Goal: Transaction & Acquisition: Purchase product/service

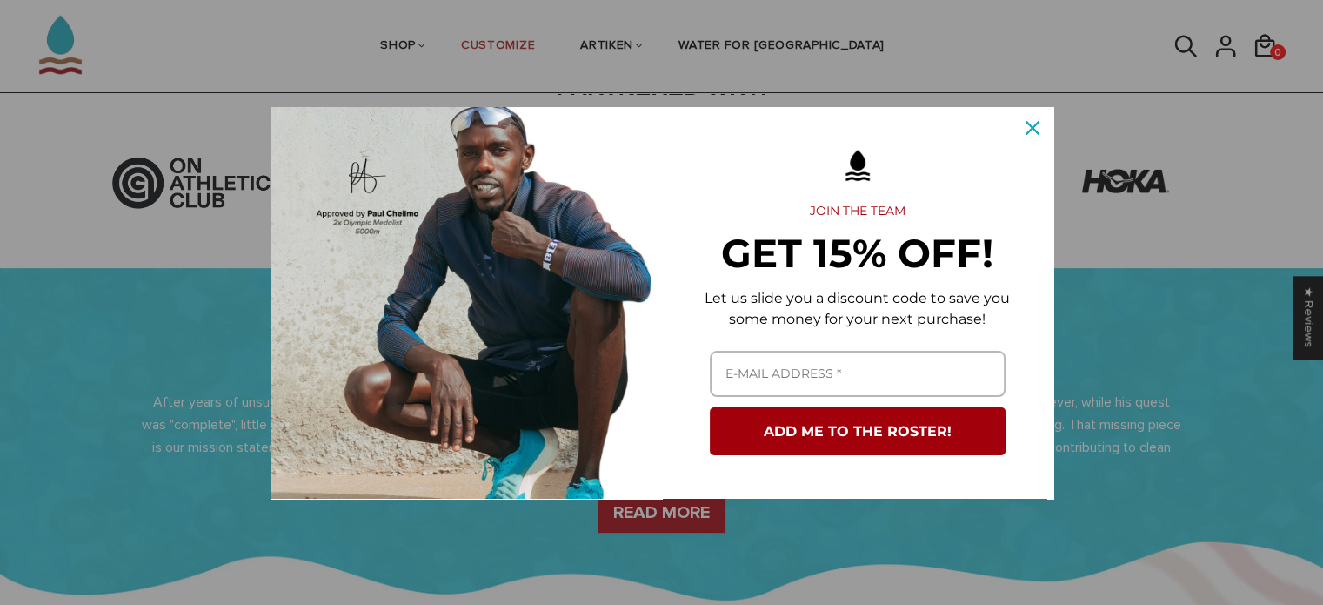
scroll to position [522, 0]
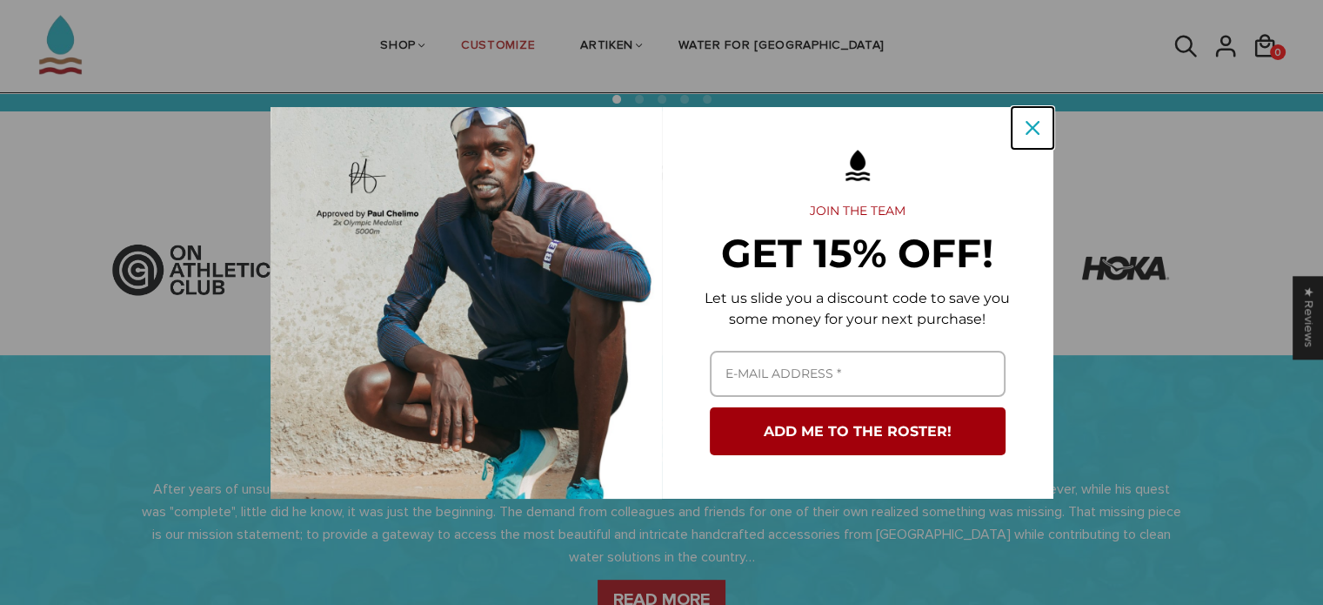
click at [1028, 124] on icon "close icon" at bounding box center [1033, 128] width 14 height 14
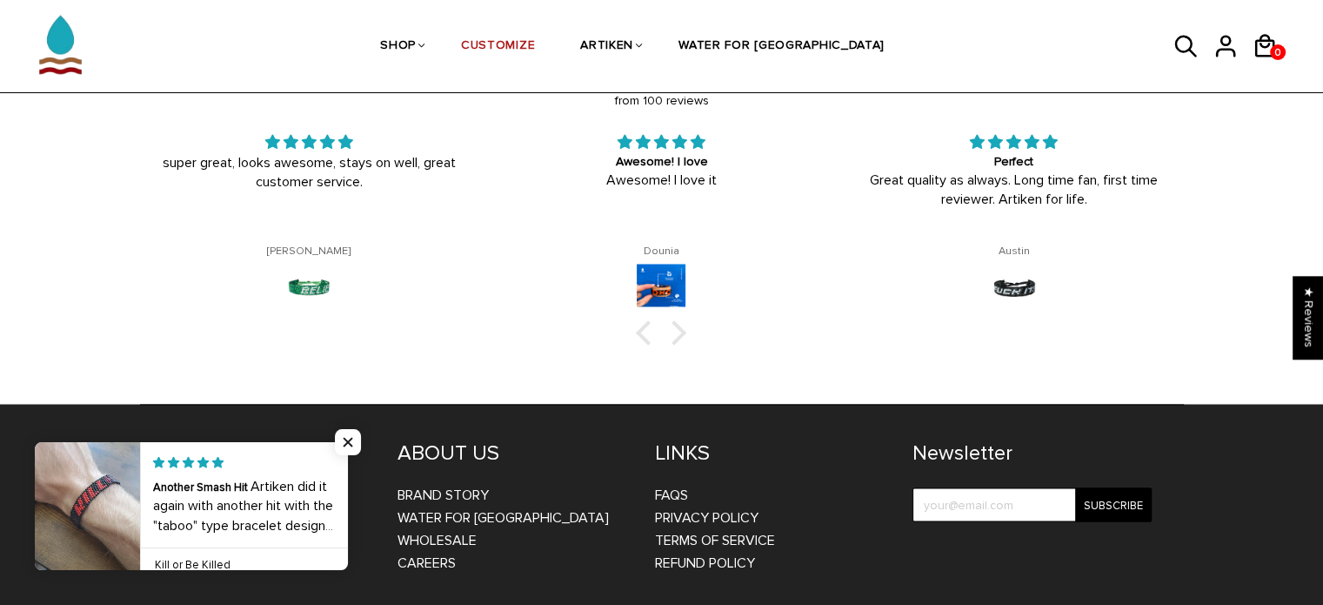
scroll to position [2945, 0]
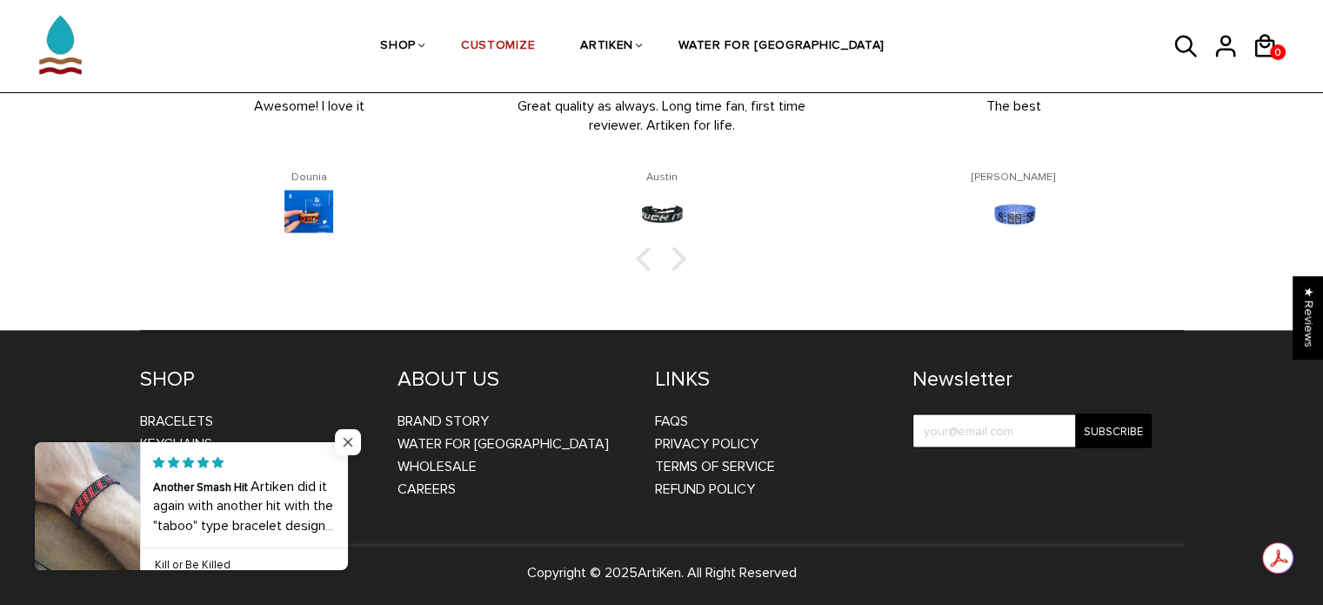
click at [353, 442] on span "Close popup widget" at bounding box center [348, 442] width 26 height 26
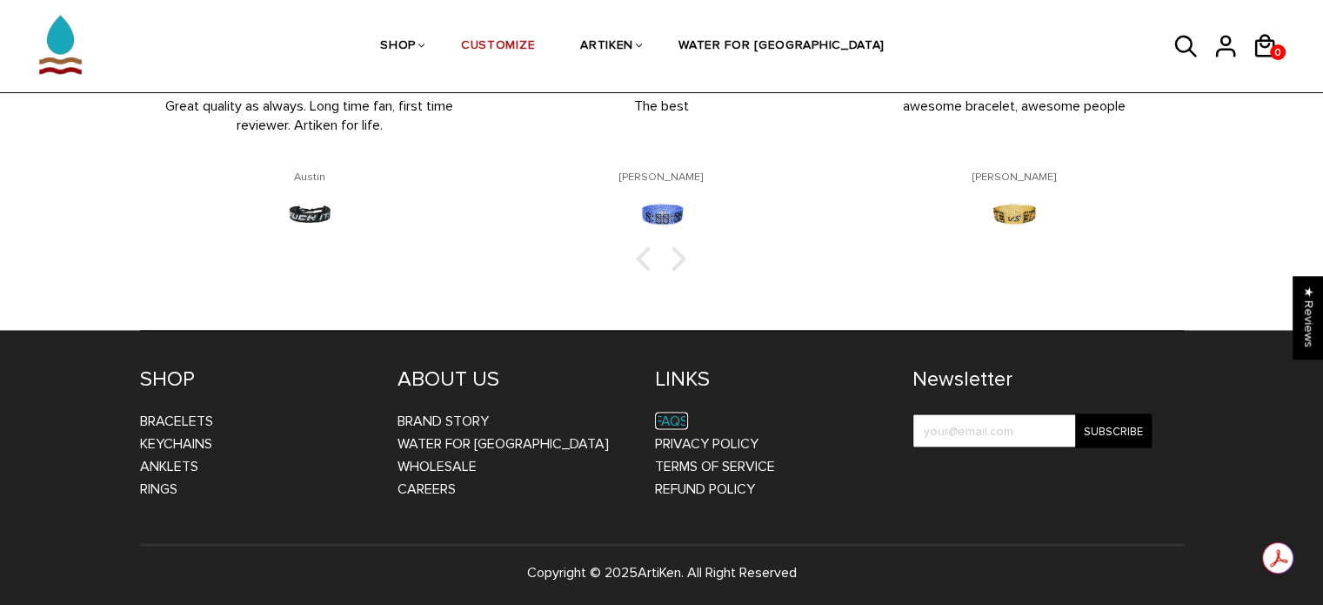
click at [672, 424] on link "FAQs" at bounding box center [671, 419] width 33 height 17
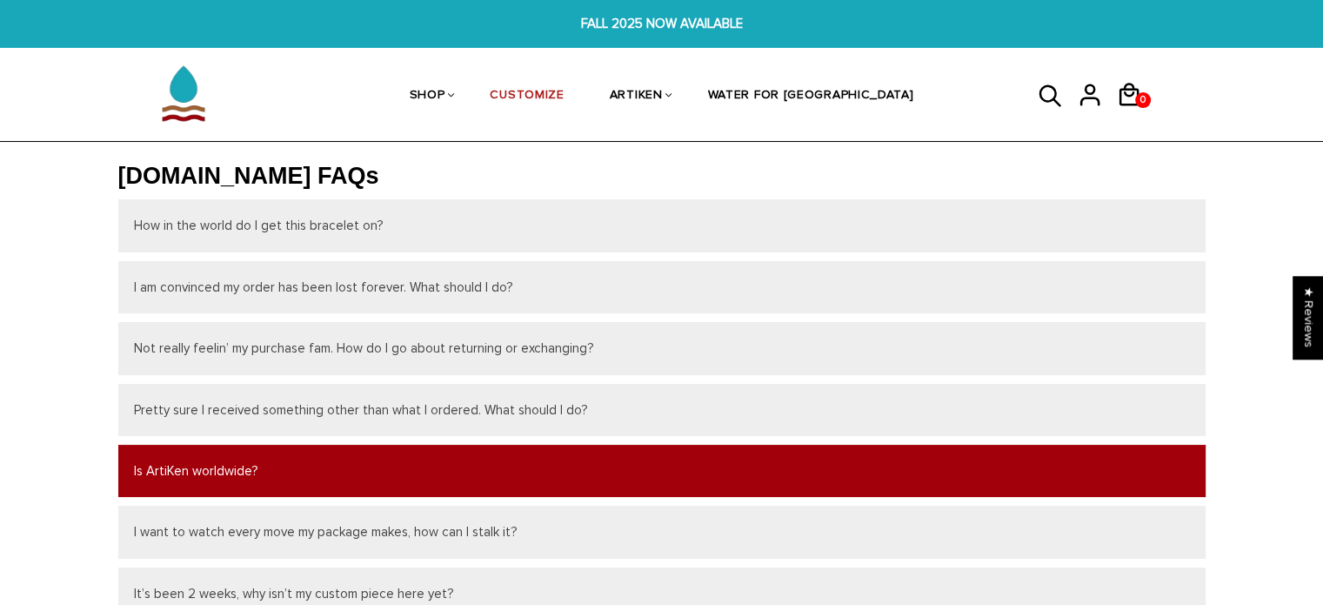
click at [194, 478] on button "Is ArtiKen worldwide?" at bounding box center [661, 471] width 1087 height 52
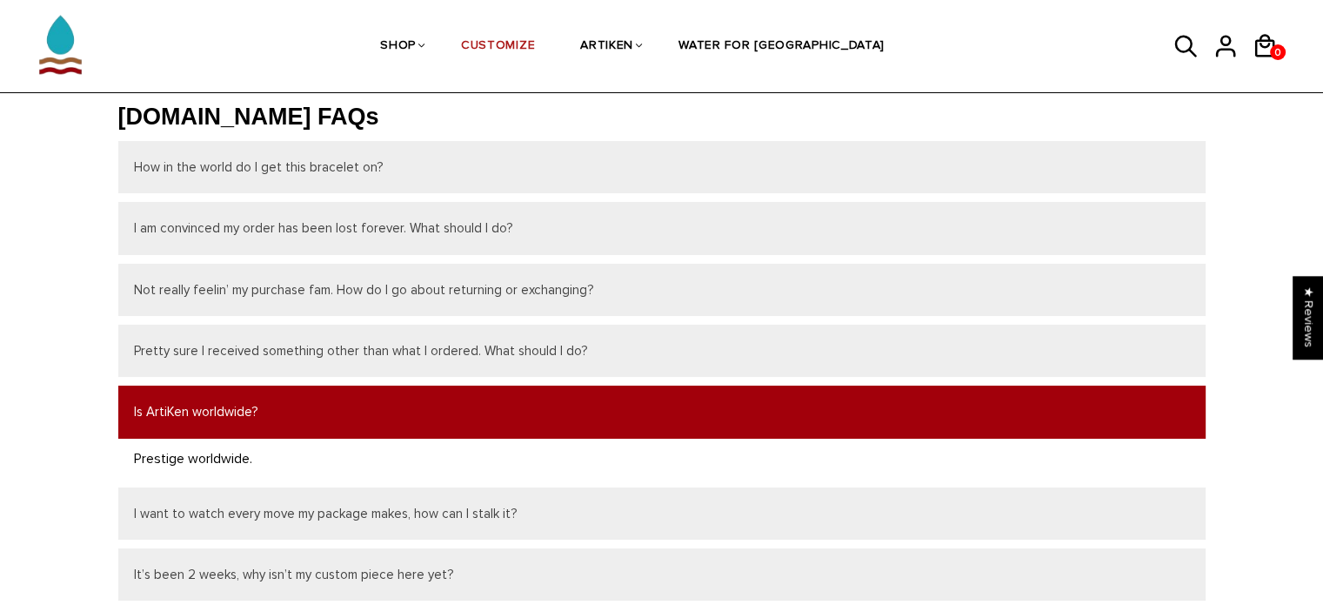
scroll to position [87, 0]
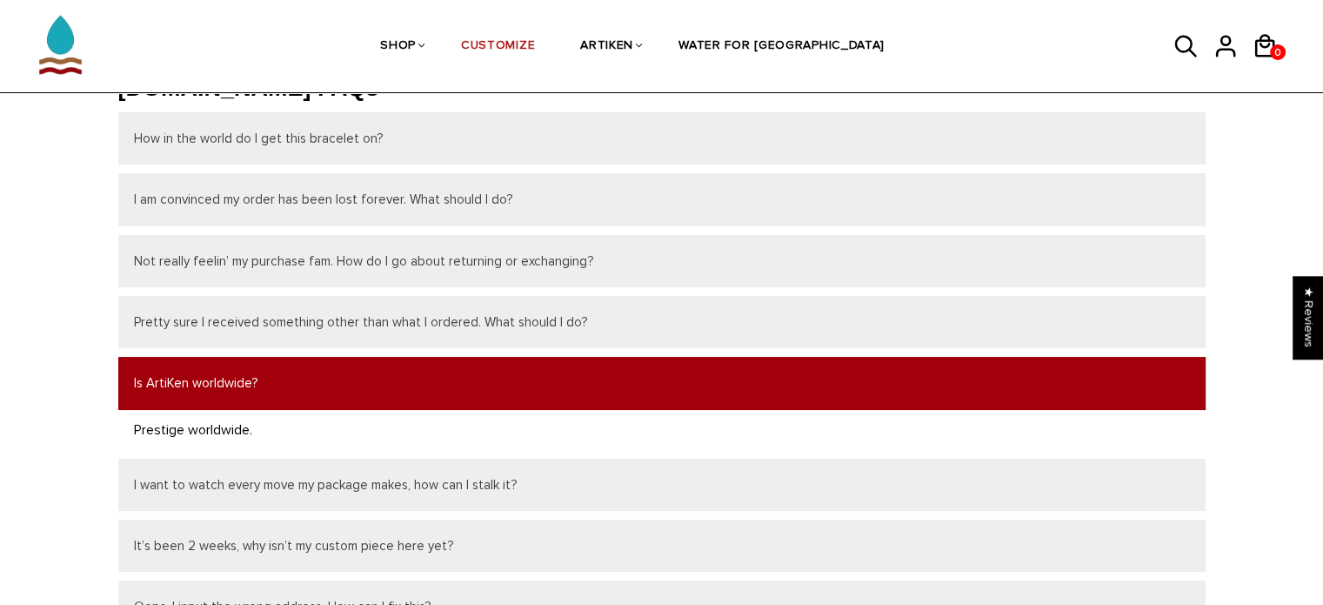
click at [224, 387] on button "Is ArtiKen worldwide?" at bounding box center [661, 383] width 1087 height 52
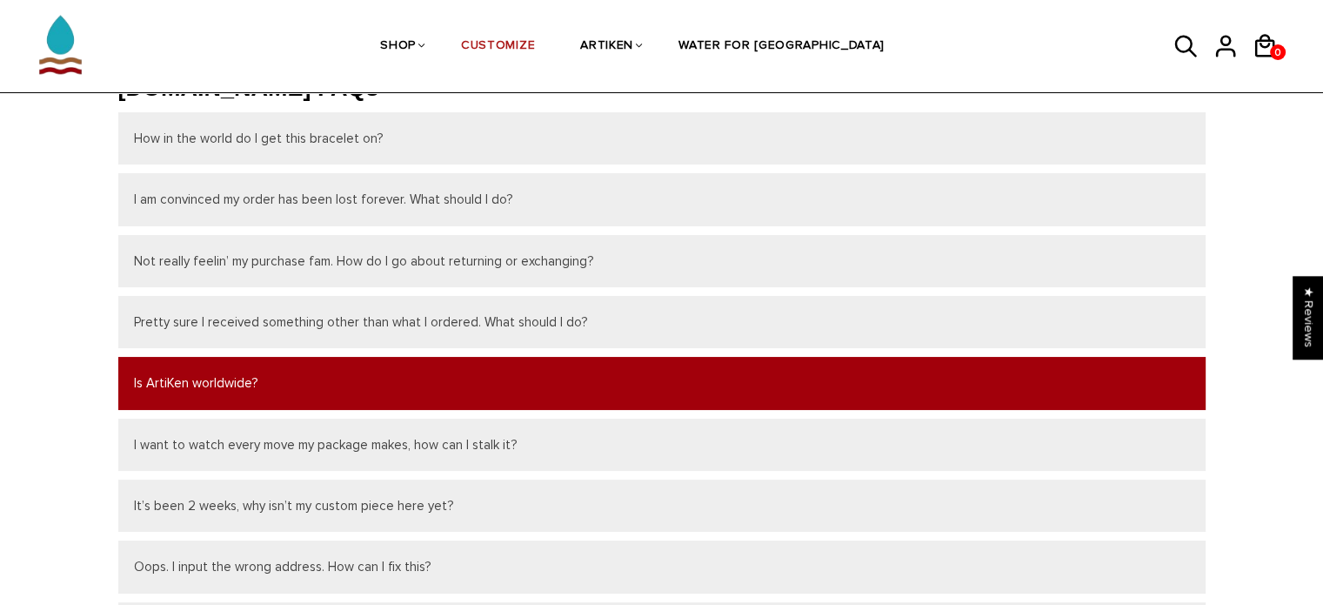
scroll to position [174, 0]
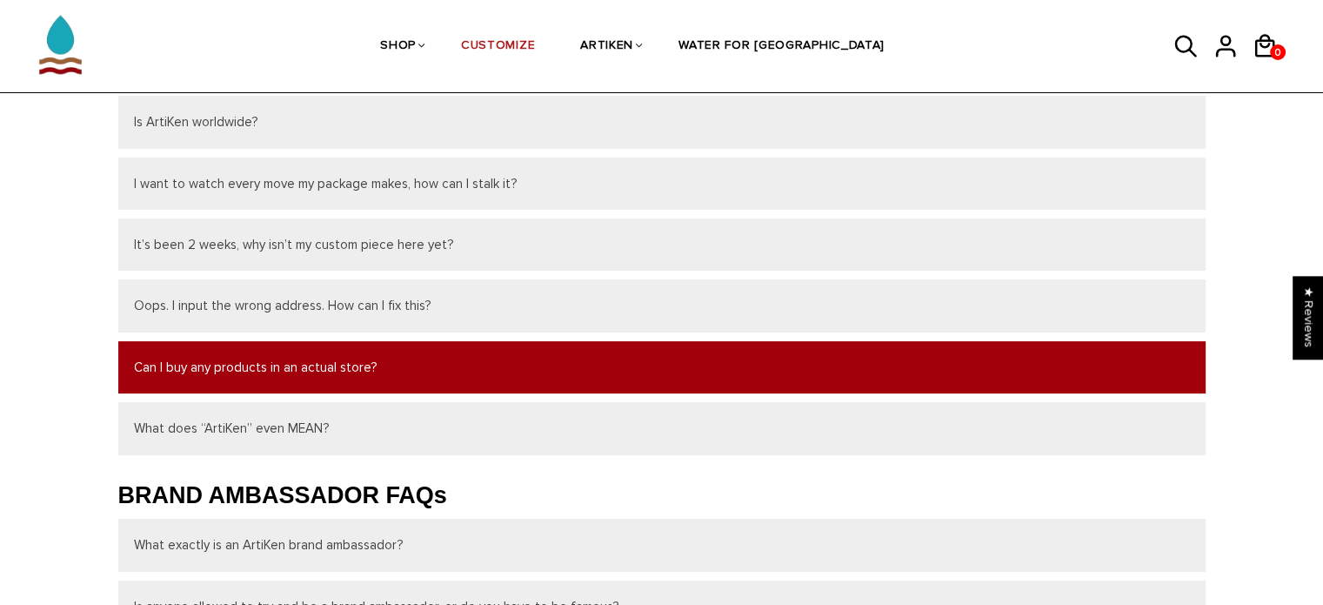
click at [226, 379] on button "Can I buy any products in an actual store?" at bounding box center [661, 367] width 1087 height 52
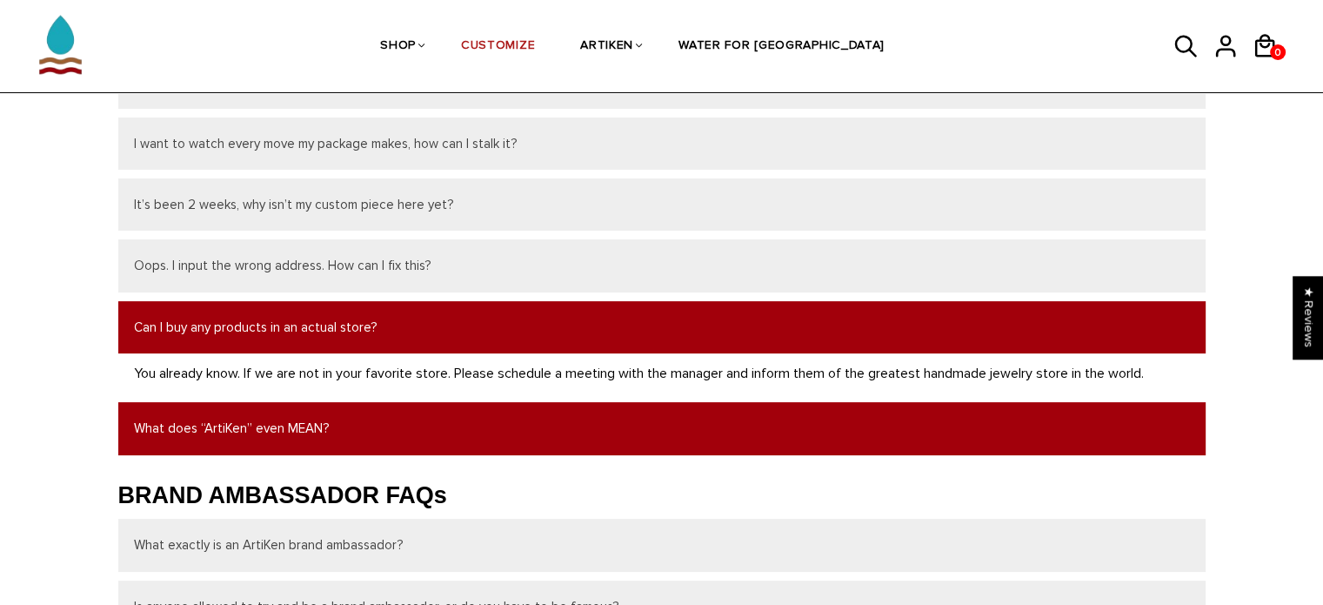
click at [226, 424] on button "What does “ArtiKen” even MEAN?" at bounding box center [661, 428] width 1087 height 52
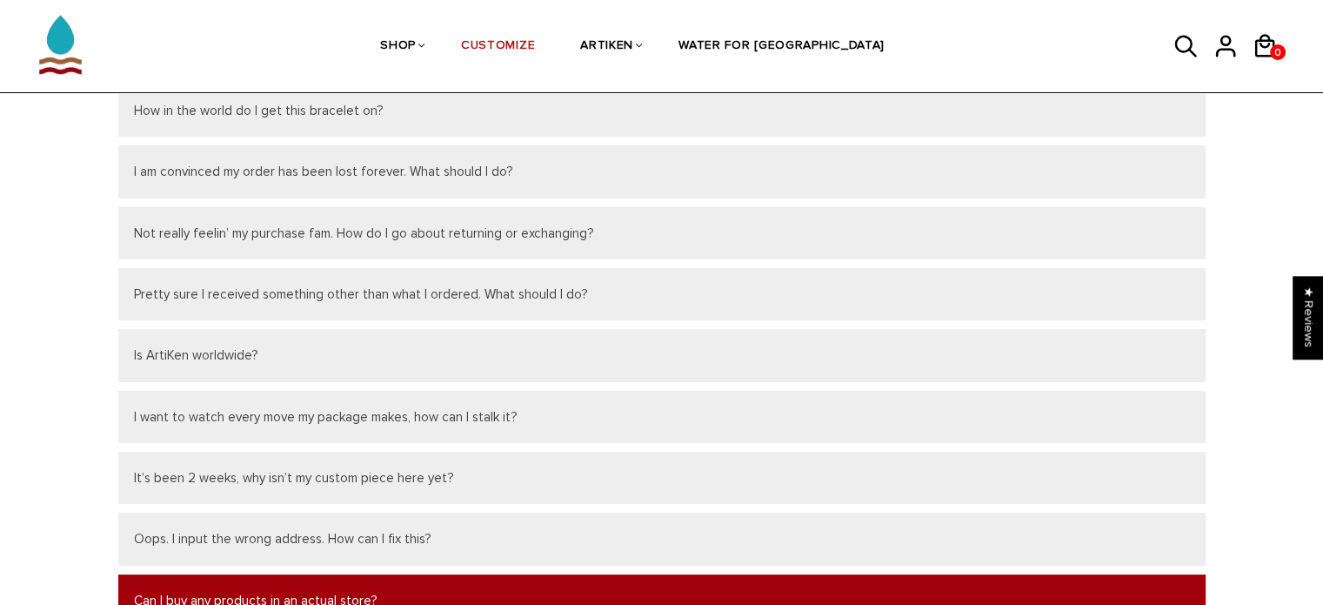
scroll to position [0, 0]
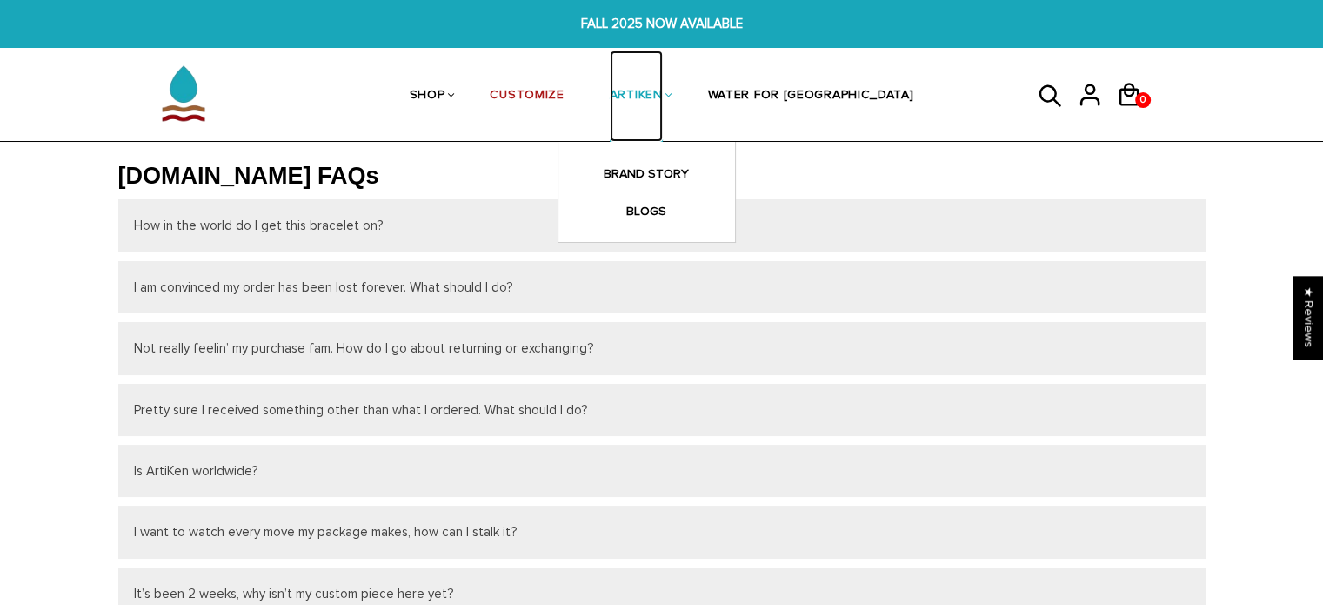
click at [663, 84] on link "ARTIKEN" at bounding box center [636, 96] width 53 height 92
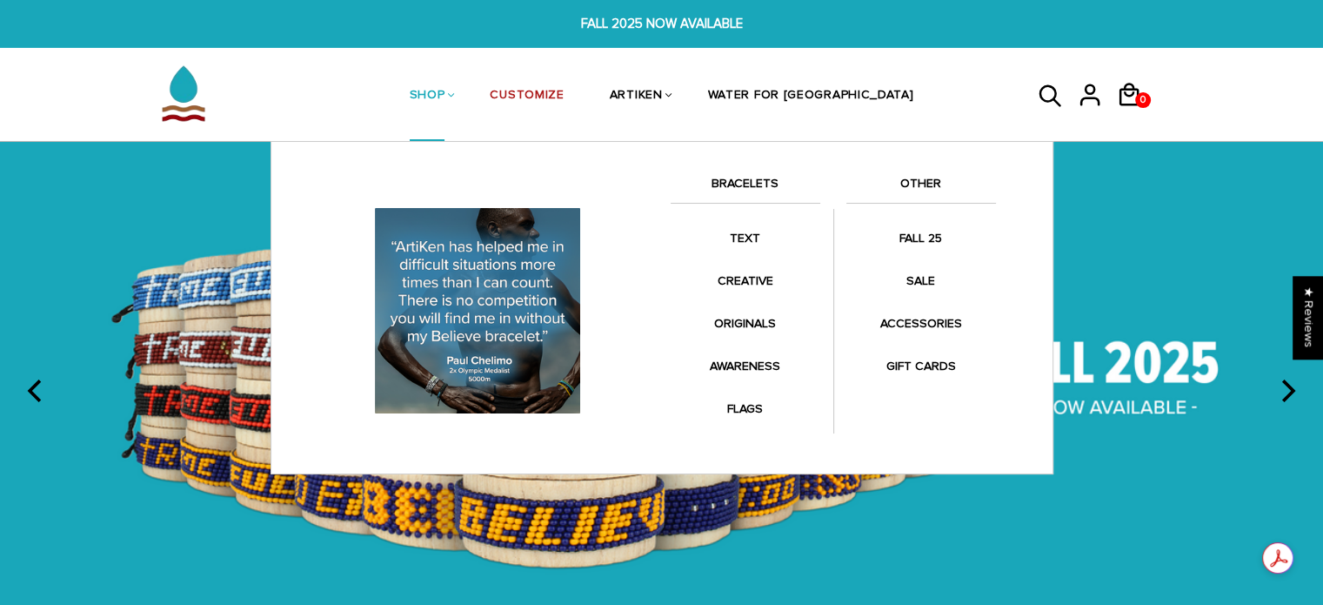
click at [445, 97] on link "SHOP" at bounding box center [428, 96] width 36 height 92
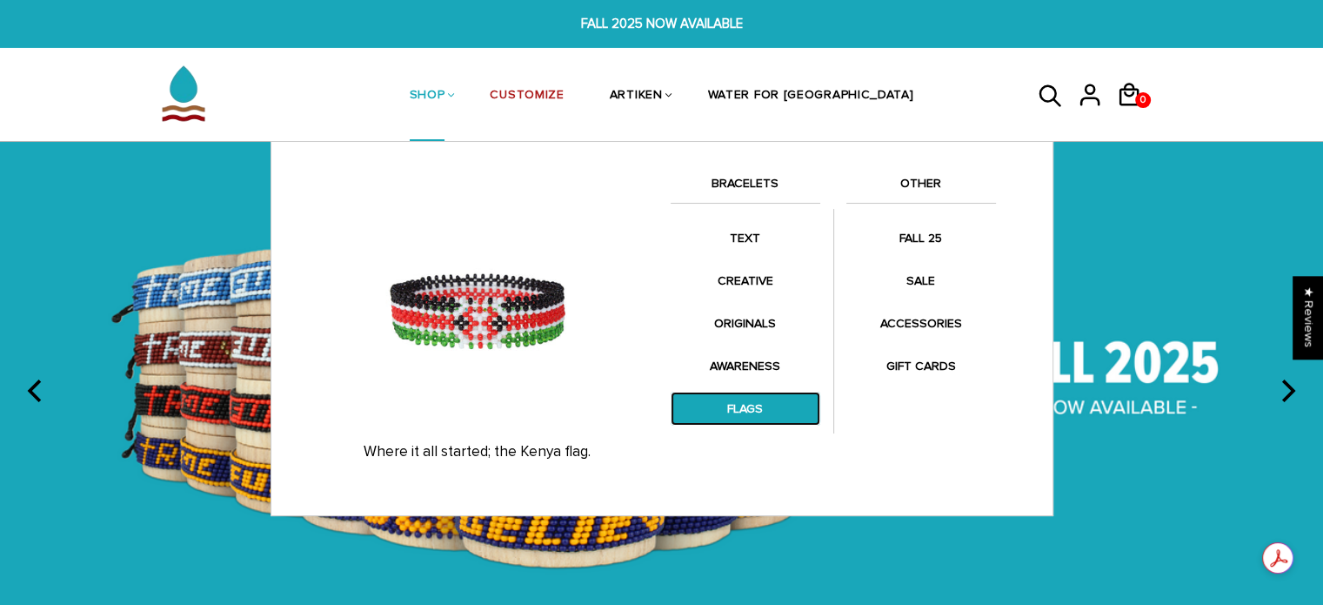
click at [759, 396] on link "FLAGS" at bounding box center [746, 408] width 150 height 34
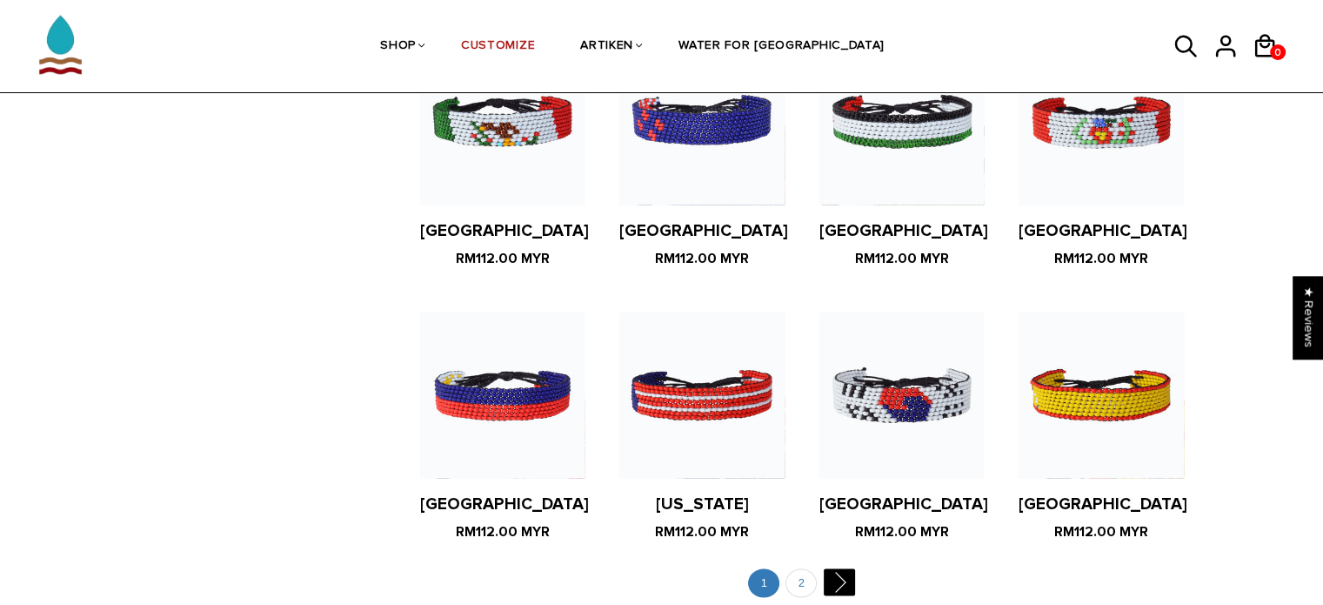
scroll to position [3306, 0]
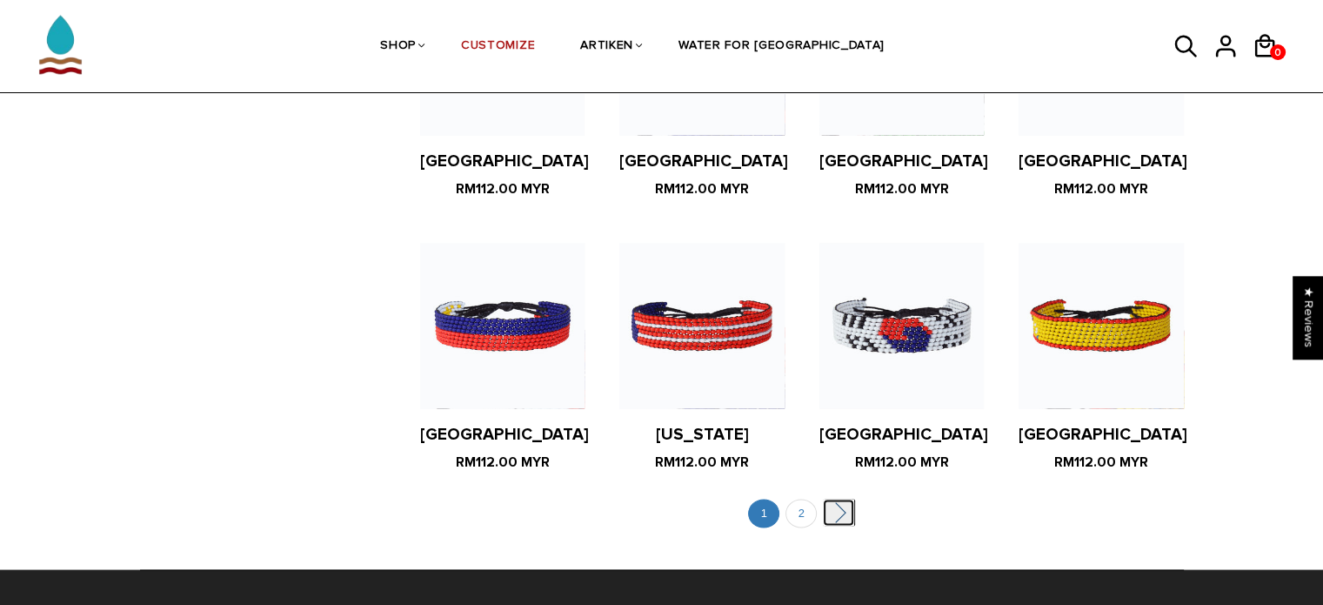
click at [847, 498] on link "" at bounding box center [838, 511] width 31 height 27
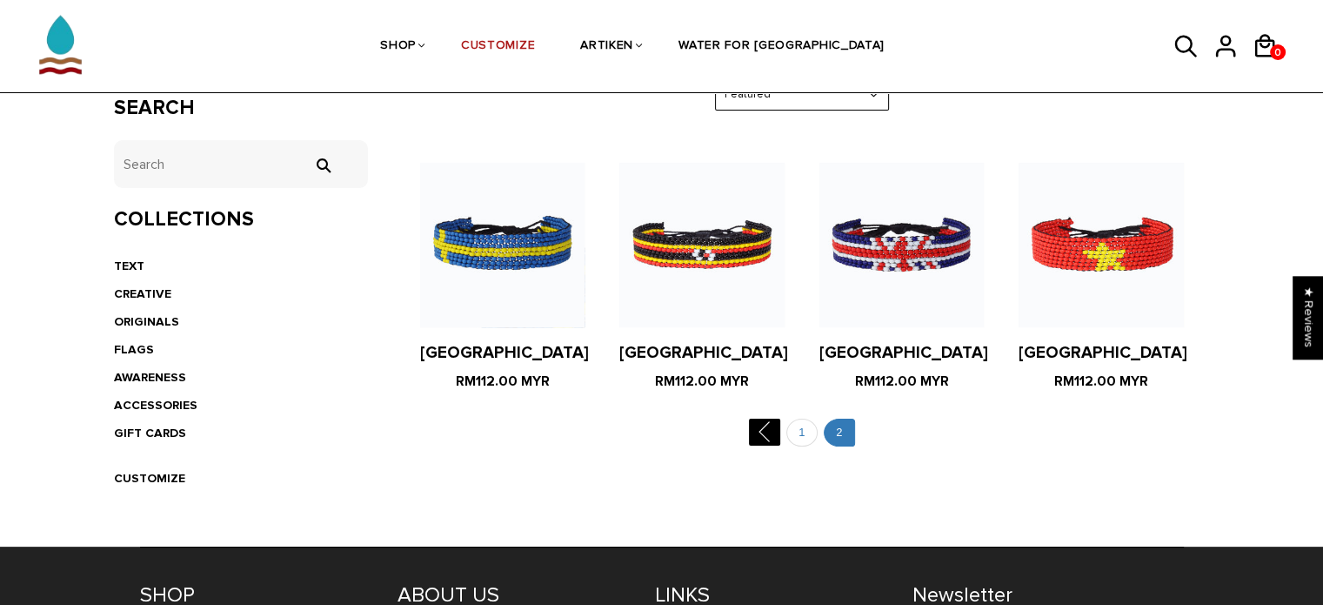
scroll to position [348, 0]
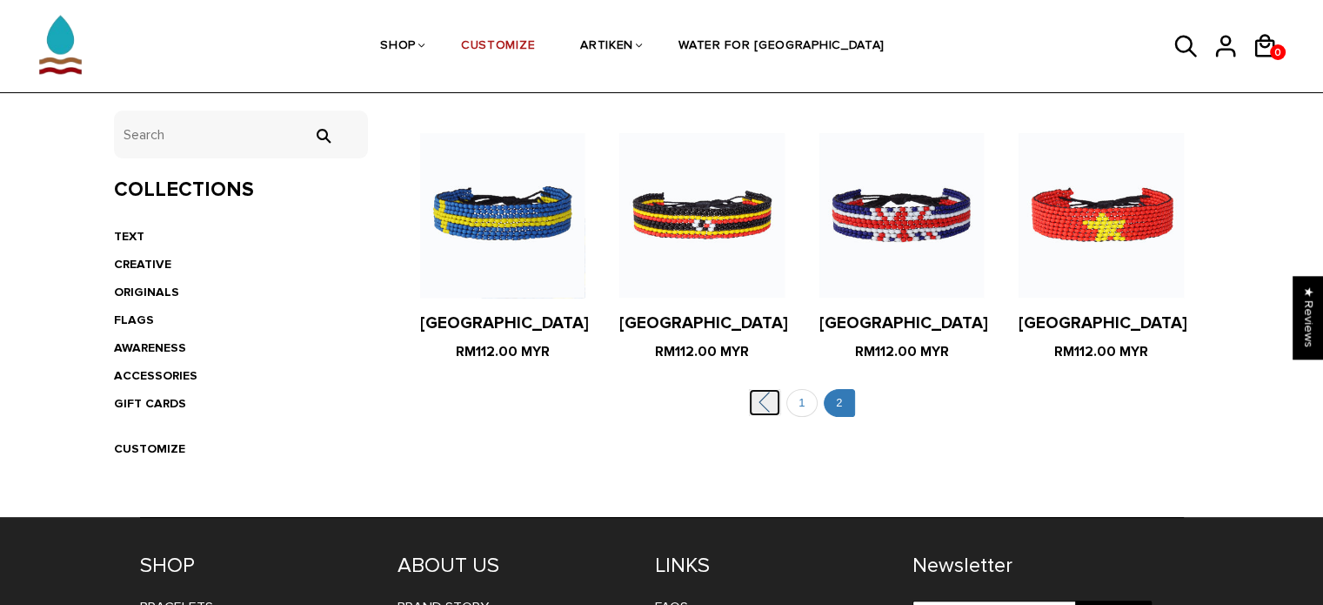
click at [765, 401] on link "" at bounding box center [764, 402] width 31 height 27
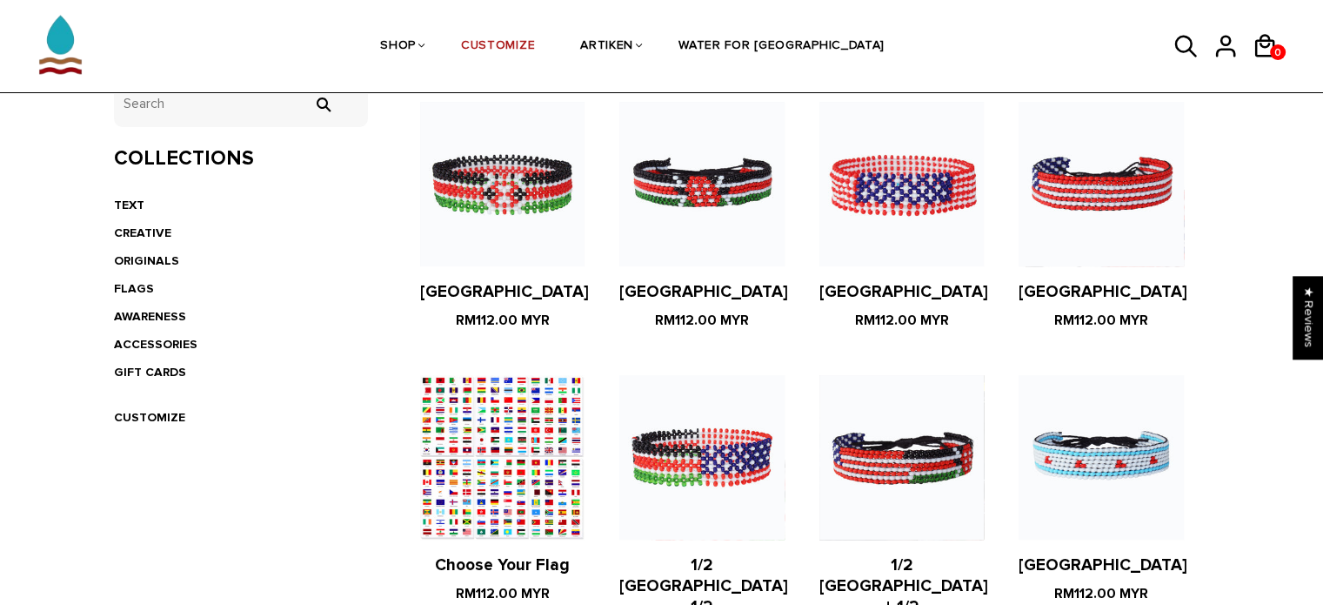
scroll to position [609, 0]
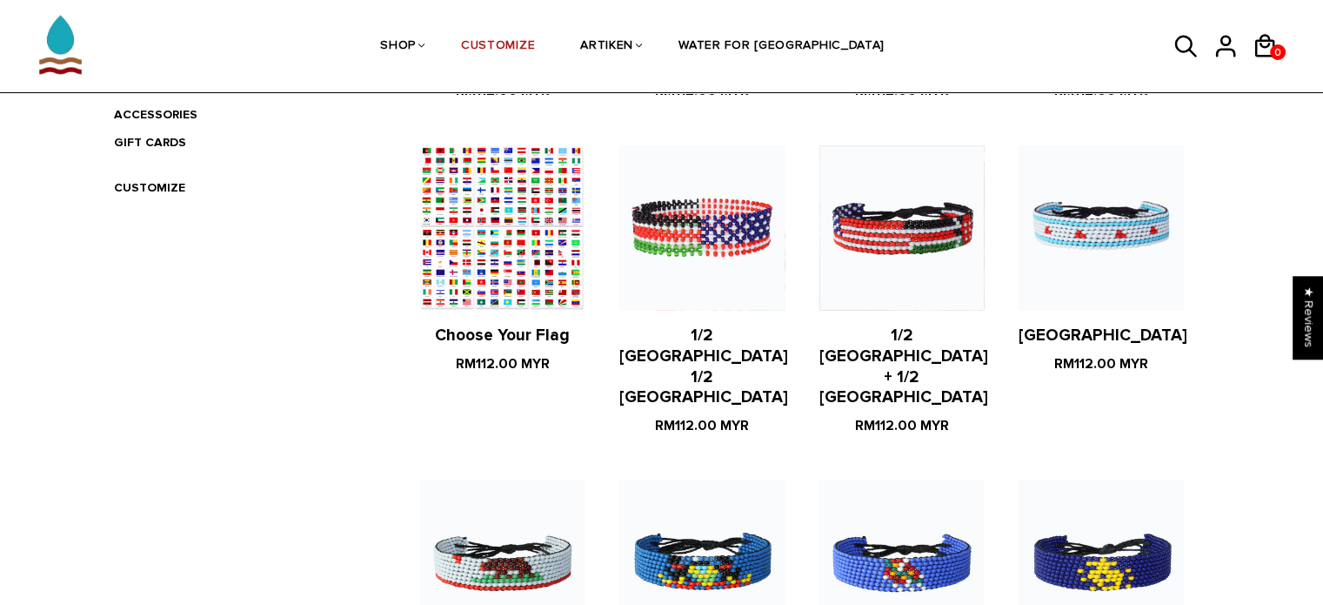
click at [427, 221] on figure at bounding box center [502, 227] width 164 height 164
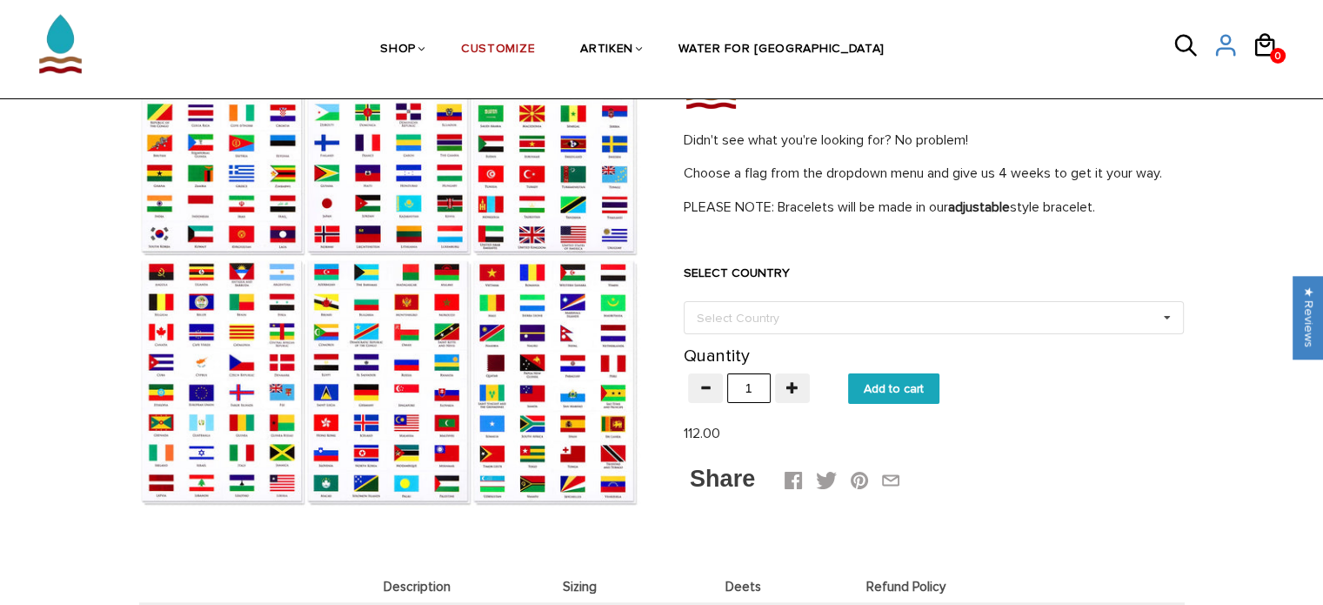
scroll to position [261, 0]
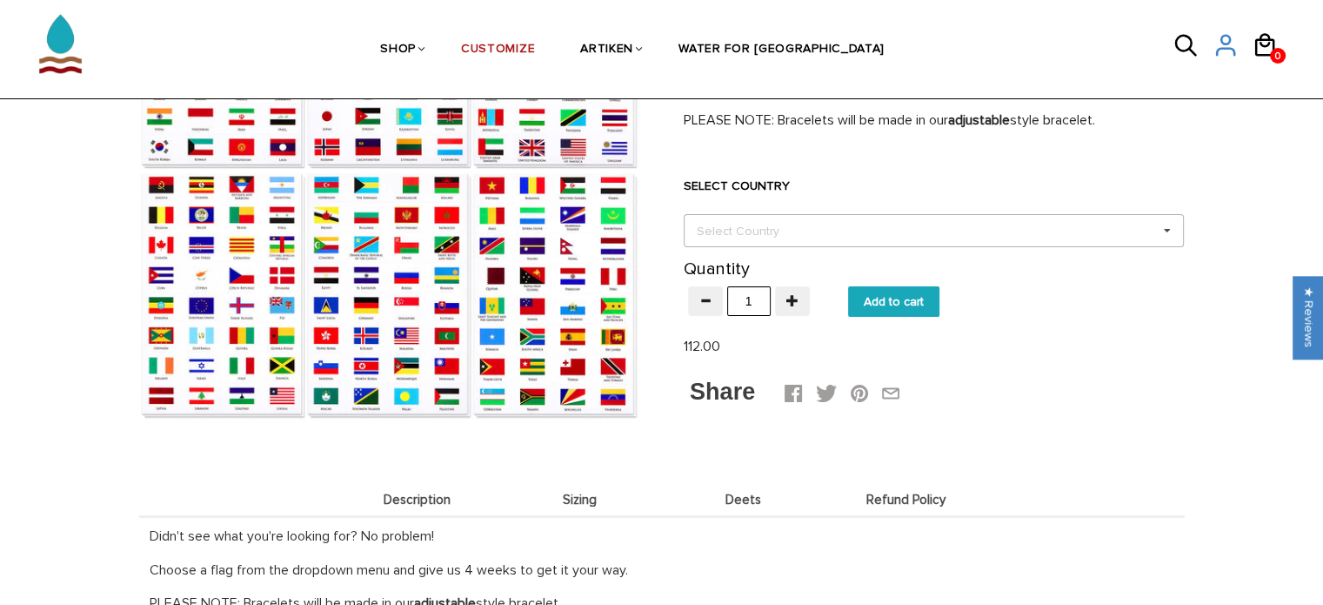
click at [773, 245] on div "Select Country Others [GEOGRAPHIC_DATA] [GEOGRAPHIC_DATA] [GEOGRAPHIC_DATA] [GE…" at bounding box center [934, 230] width 500 height 33
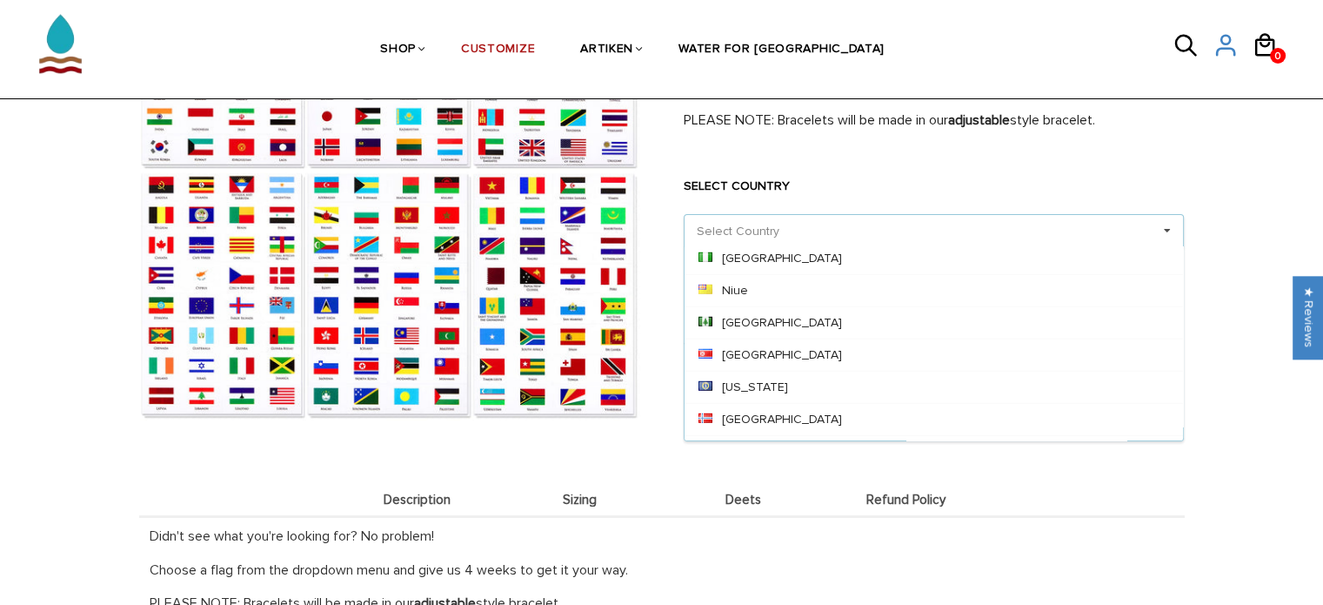
scroll to position [5132, 0]
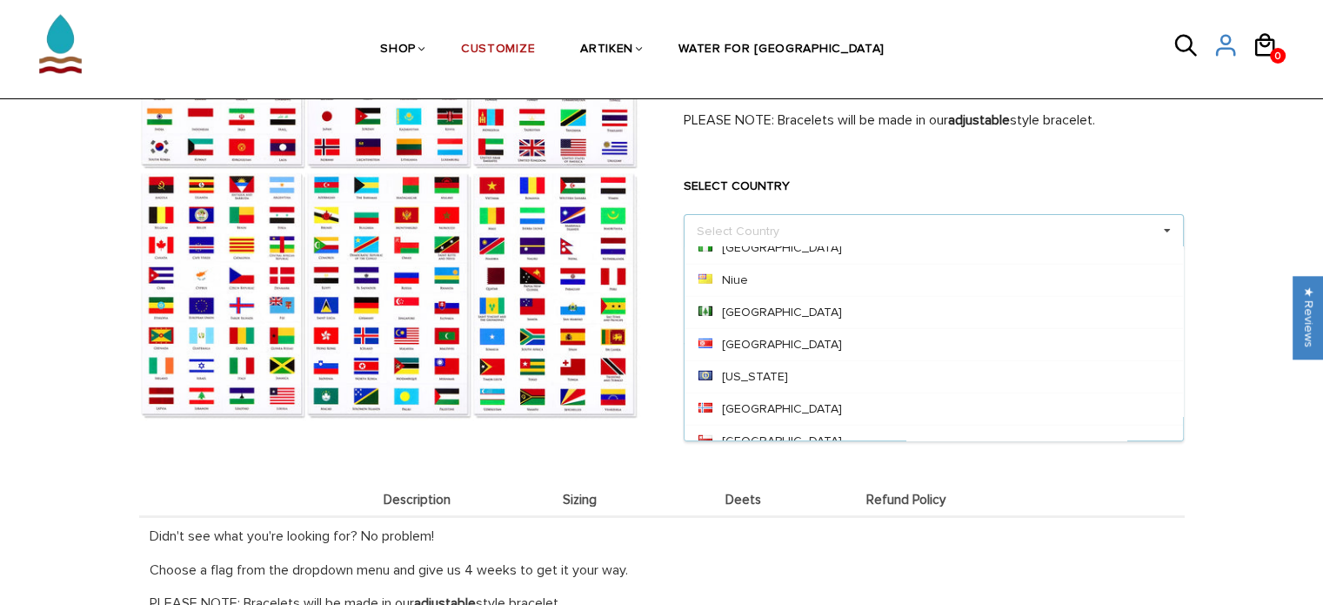
click at [1219, 528] on div "FLAGS Home / Collections / FLAGS / Choose Your Flag Choose Your Flag Didn't see…" at bounding box center [661, 409] width 1323 height 979
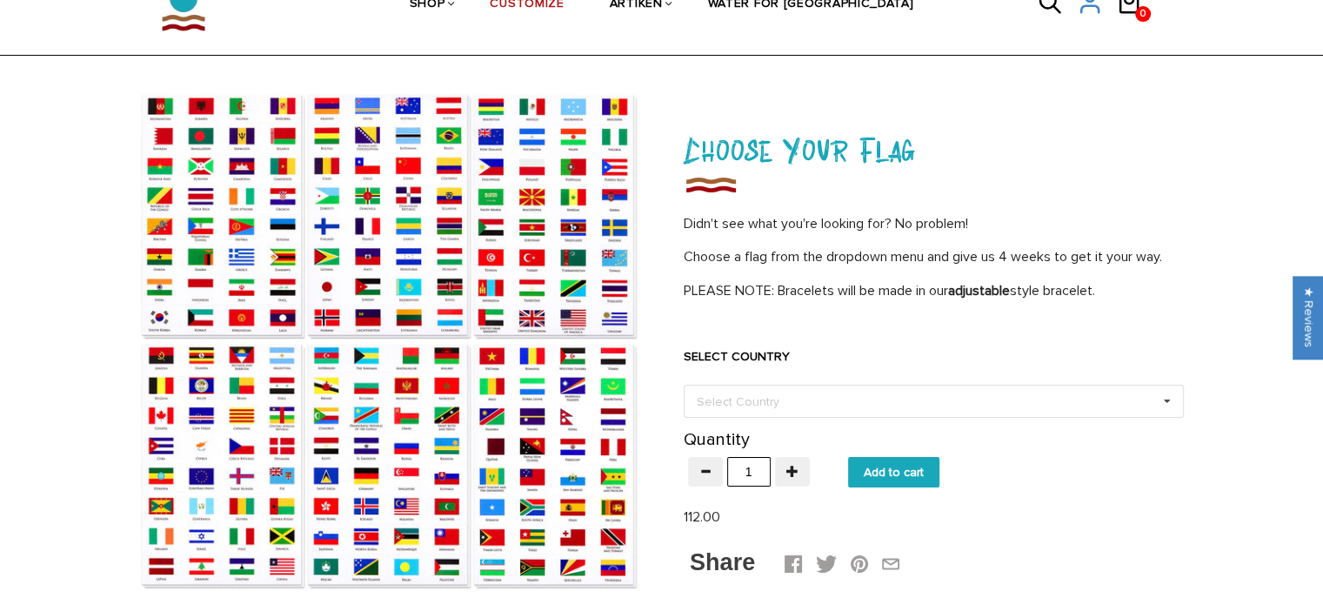
scroll to position [0, 0]
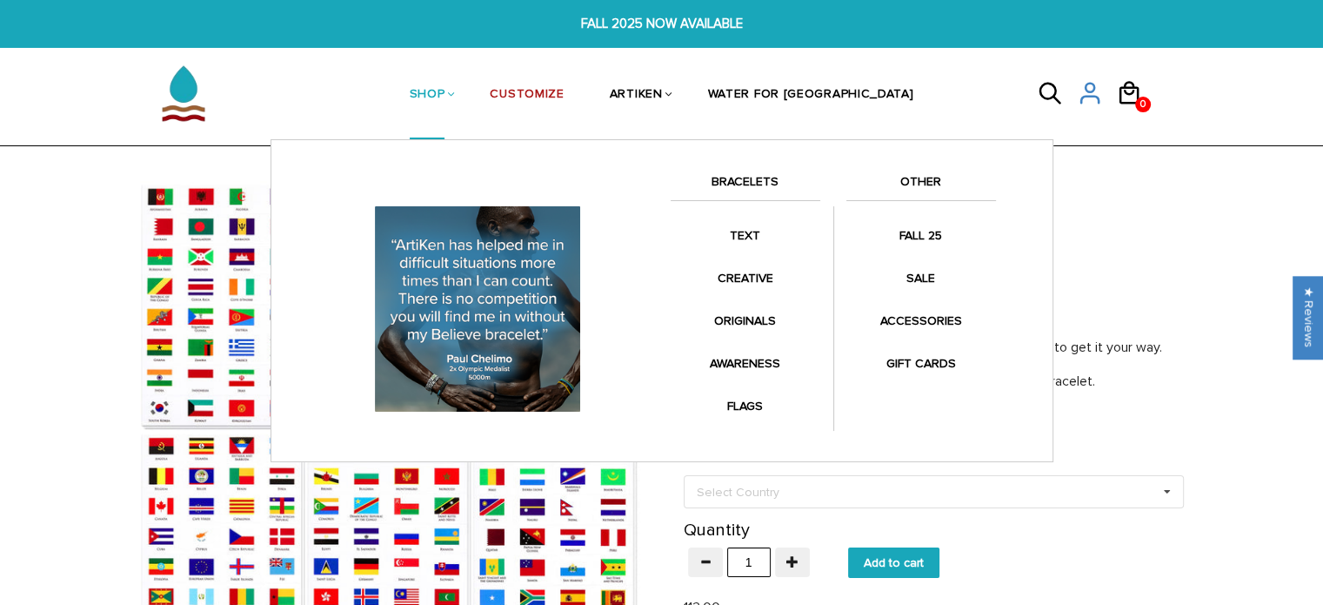
click at [445, 94] on link "SHOP" at bounding box center [428, 95] width 36 height 90
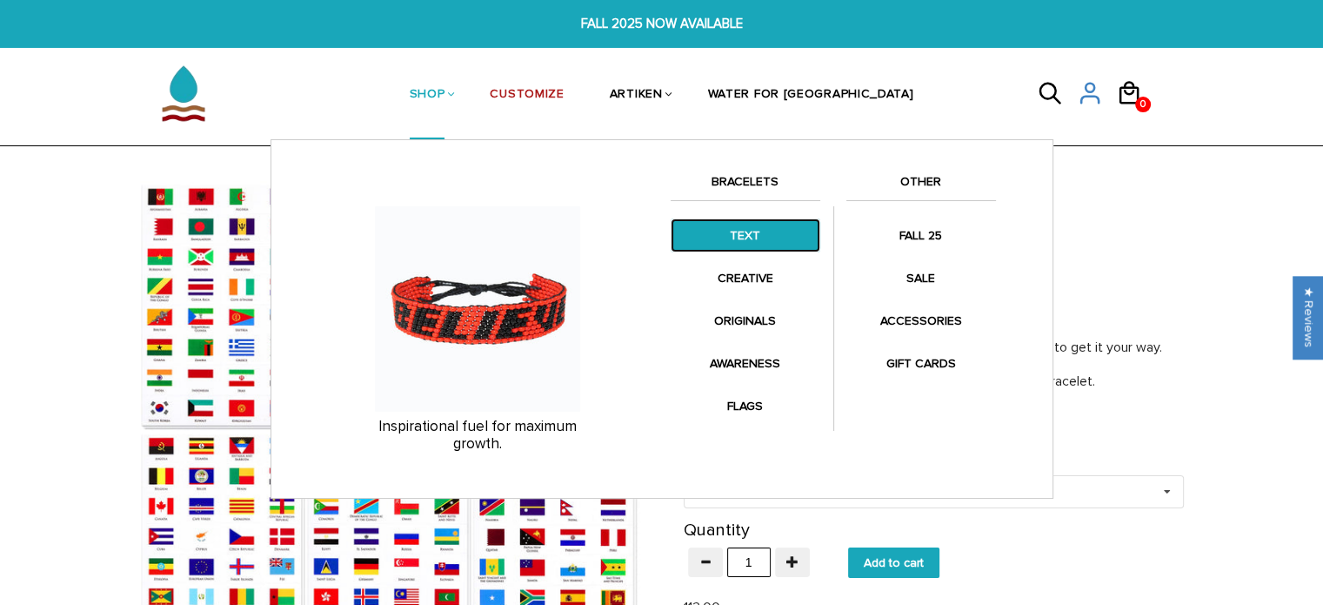
click at [764, 239] on link "TEXT" at bounding box center [746, 235] width 150 height 34
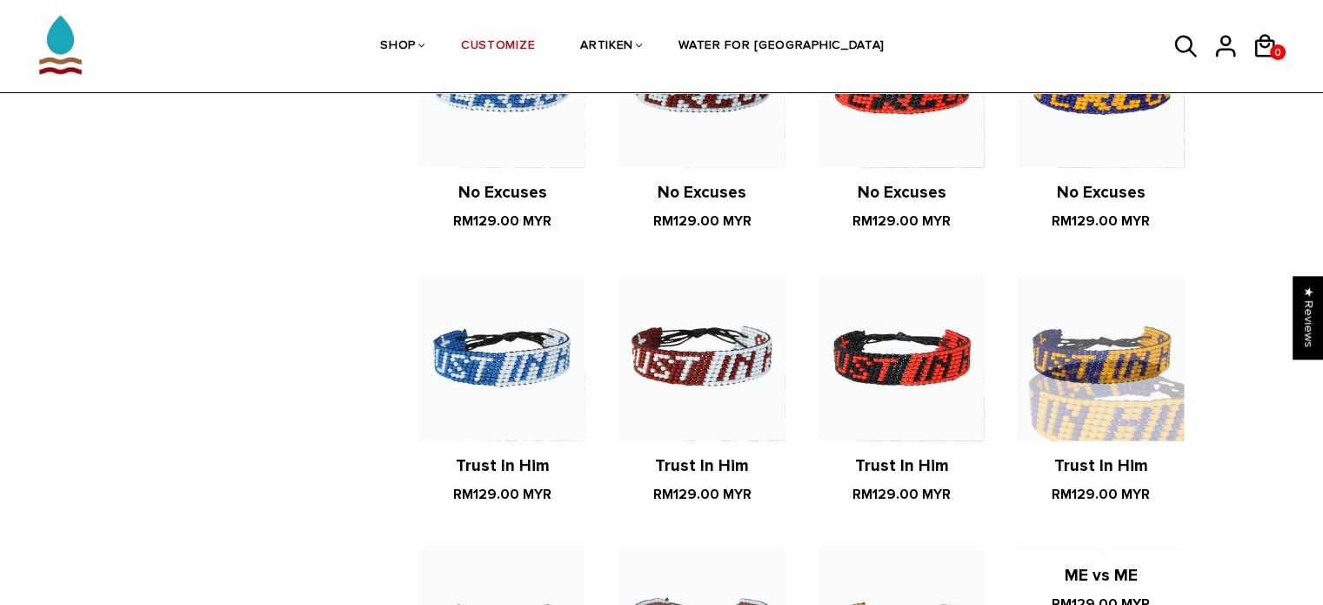
scroll to position [1218, 0]
